Goal: Transaction & Acquisition: Subscribe to service/newsletter

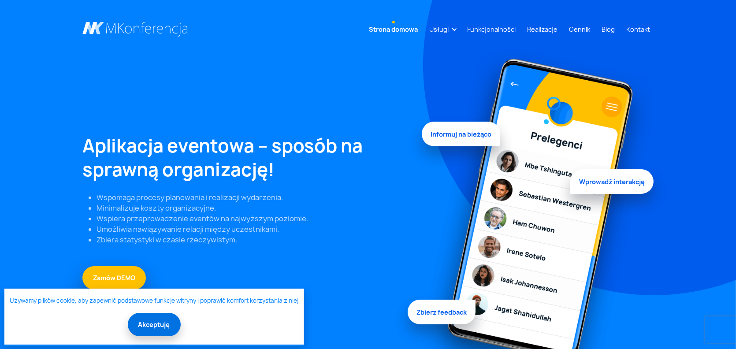
click at [164, 322] on button "Akceptuję" at bounding box center [154, 324] width 53 height 23
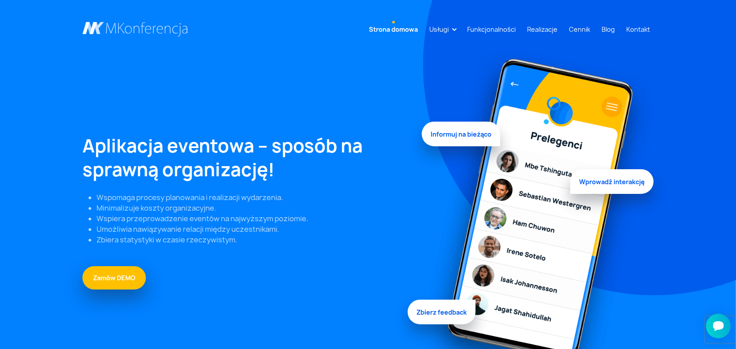
click at [459, 135] on span "Informuj na bieżąco" at bounding box center [461, 136] width 78 height 25
click at [118, 279] on link "Zamów DEMO" at bounding box center [113, 276] width 63 height 23
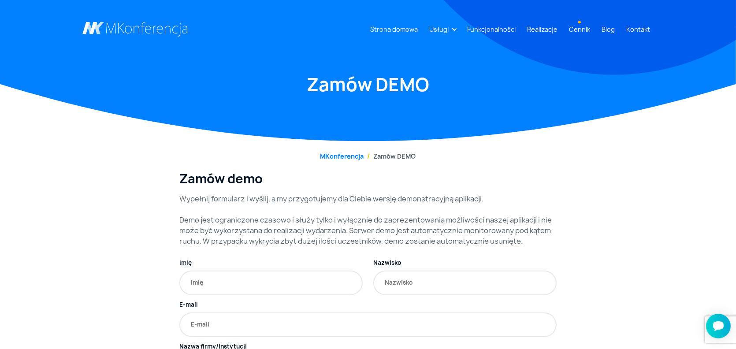
click at [582, 28] on link "Cennik" at bounding box center [580, 29] width 28 height 16
